Goal: Entertainment & Leisure: Consume media (video, audio)

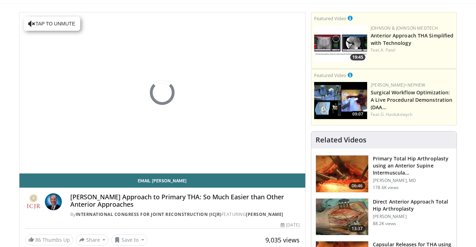
scroll to position [49, 0]
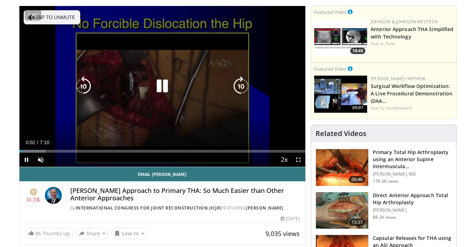
click at [244, 87] on icon "Video Player" at bounding box center [241, 86] width 20 height 20
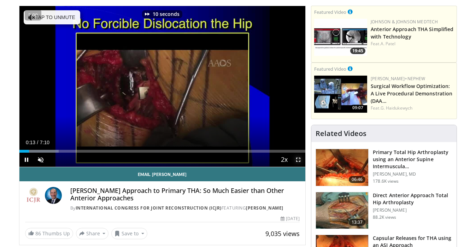
click at [303, 159] on span "Video Player" at bounding box center [298, 160] width 14 height 14
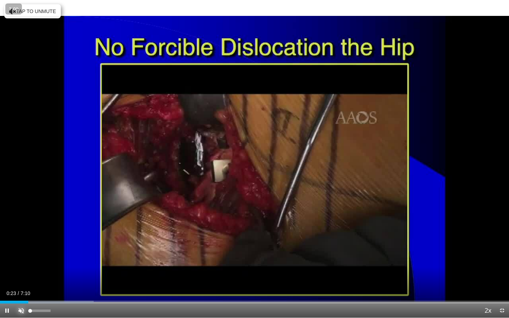
click at [21, 247] on span "Video Player" at bounding box center [21, 311] width 14 height 14
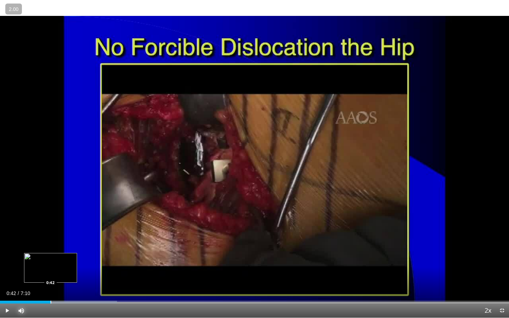
click at [50, 247] on div "Loaded : 23.00% 0:42 0:42" at bounding box center [254, 300] width 509 height 7
click at [86, 247] on div "Loaded : 25.30% 0:49 1:12" at bounding box center [254, 300] width 509 height 7
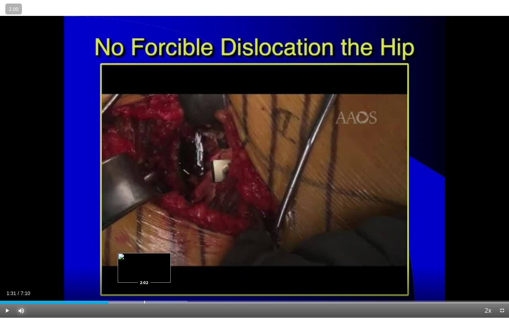
click at [144, 247] on div "Progress Bar" at bounding box center [144, 302] width 1 height 3
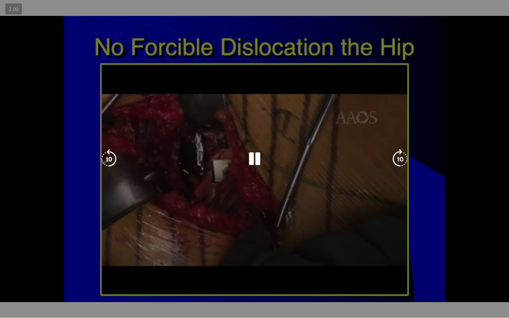
click at [123, 247] on video-js "**********" at bounding box center [254, 159] width 509 height 318
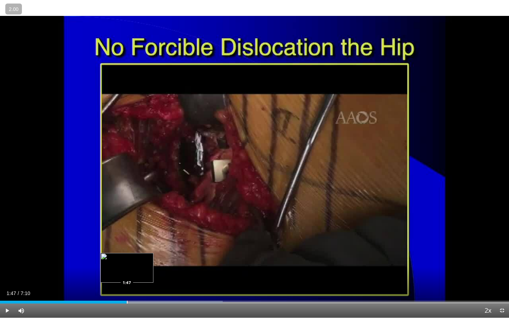
click at [126, 247] on div "1:47" at bounding box center [63, 302] width 127 height 3
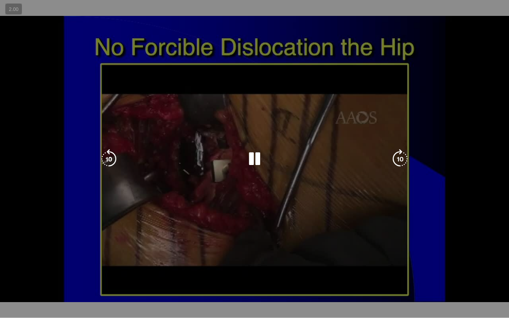
click at [139, 247] on video-js "**********" at bounding box center [254, 159] width 509 height 318
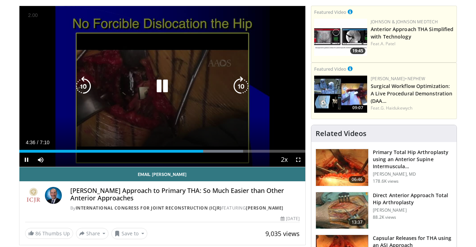
click at [164, 86] on icon "Video Player" at bounding box center [162, 86] width 20 height 20
